Goal: Task Accomplishment & Management: Manage account settings

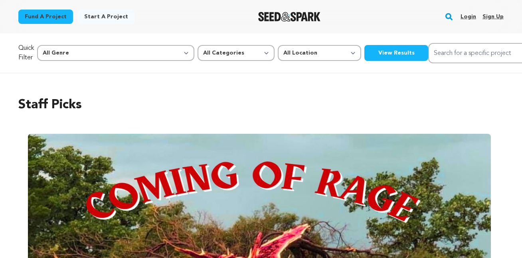
click at [468, 16] on link "Login" at bounding box center [468, 16] width 16 height 13
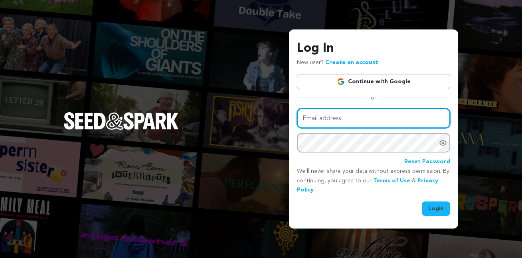
click at [331, 122] on input "Email address" at bounding box center [373, 118] width 153 height 20
type input "nathan.l.marquez@gmail.com"
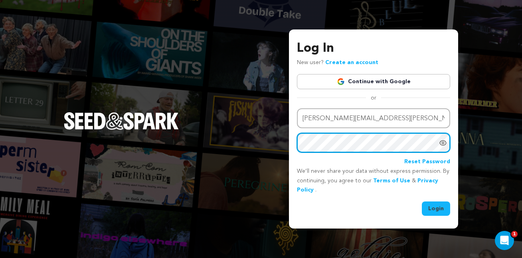
click at [422, 202] on button "Login" at bounding box center [436, 209] width 28 height 14
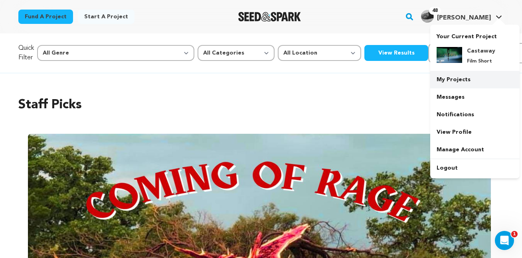
click at [435, 82] on link "My Projects" at bounding box center [474, 80] width 89 height 18
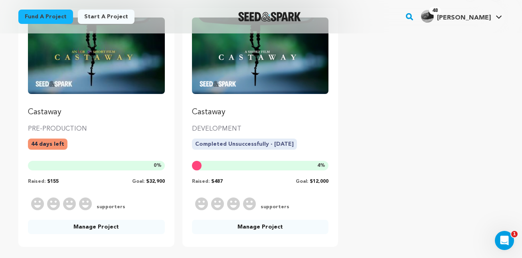
scroll to position [107, 0]
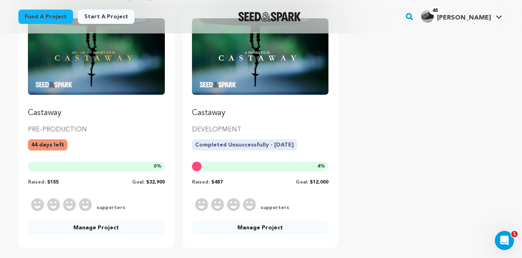
click at [92, 231] on link "Manage Project" at bounding box center [96, 228] width 137 height 14
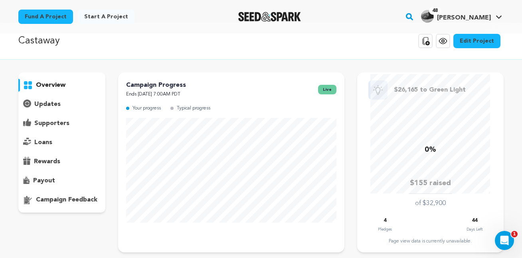
scroll to position [10, 0]
click at [58, 102] on p "updates" at bounding box center [47, 105] width 26 height 10
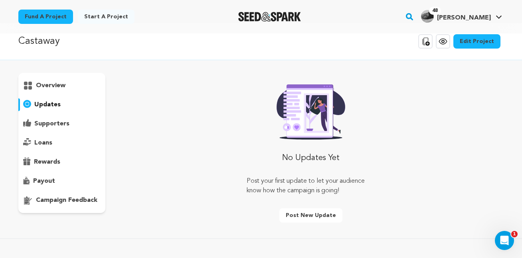
click at [54, 145] on div "loans" at bounding box center [61, 143] width 87 height 13
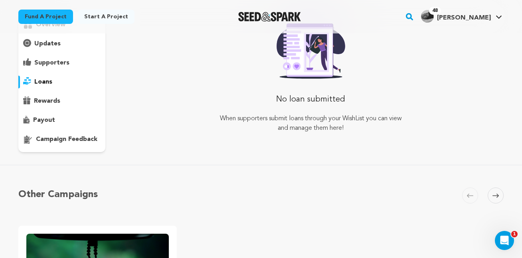
scroll to position [71, 0]
click at [58, 105] on p "rewards" at bounding box center [47, 102] width 26 height 10
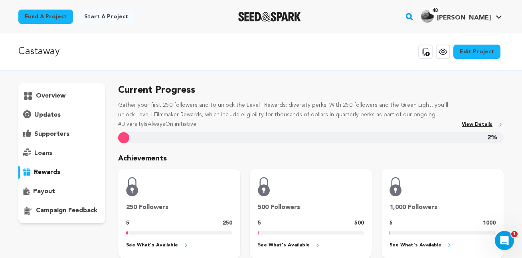
click at [59, 99] on p "overview" at bounding box center [51, 96] width 30 height 10
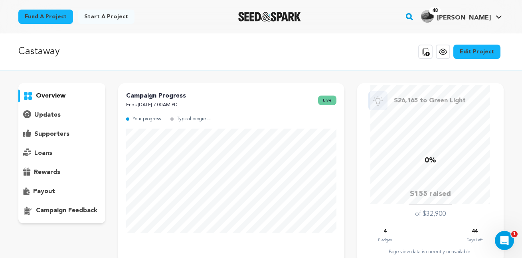
click at [448, 53] on icon at bounding box center [443, 52] width 10 height 10
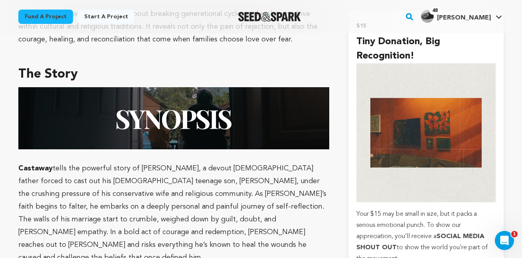
scroll to position [528, 0]
